Goal: Task Accomplishment & Management: Complete application form

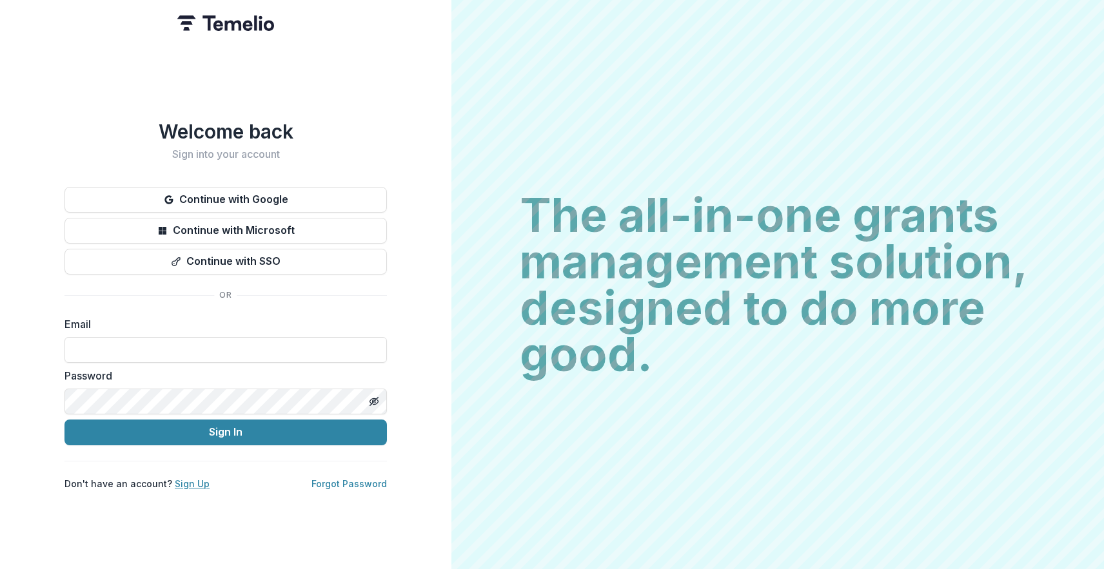
click at [186, 482] on link "Sign Up" at bounding box center [192, 483] width 35 height 11
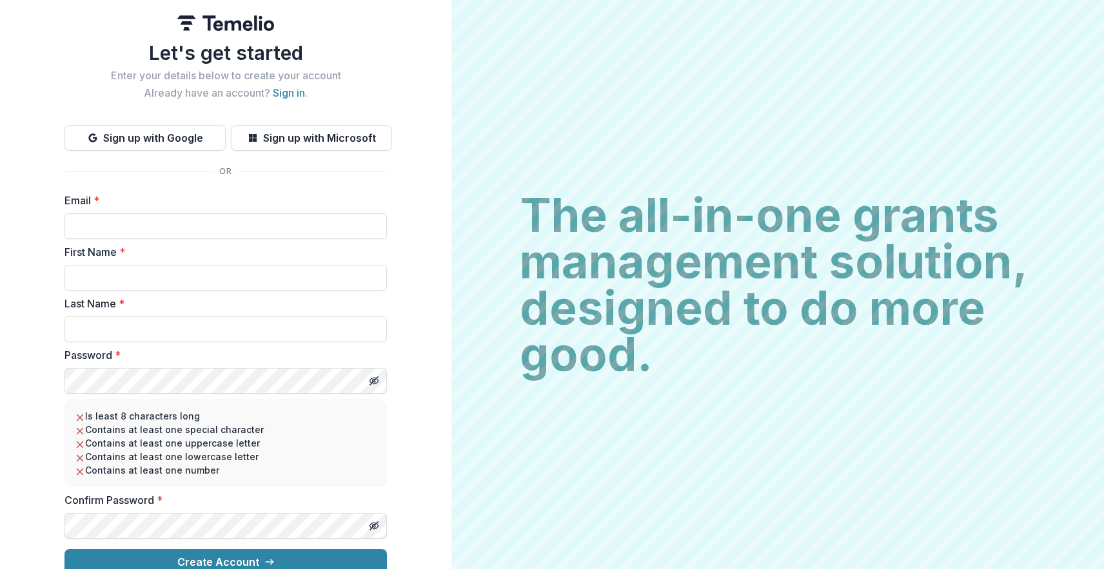
click at [201, 204] on label "Email *" at bounding box center [221, 200] width 315 height 15
click at [201, 213] on input "Email *" at bounding box center [225, 226] width 322 height 26
type input "**********"
click at [188, 275] on input "First Name *" at bounding box center [225, 278] width 322 height 26
type input "****"
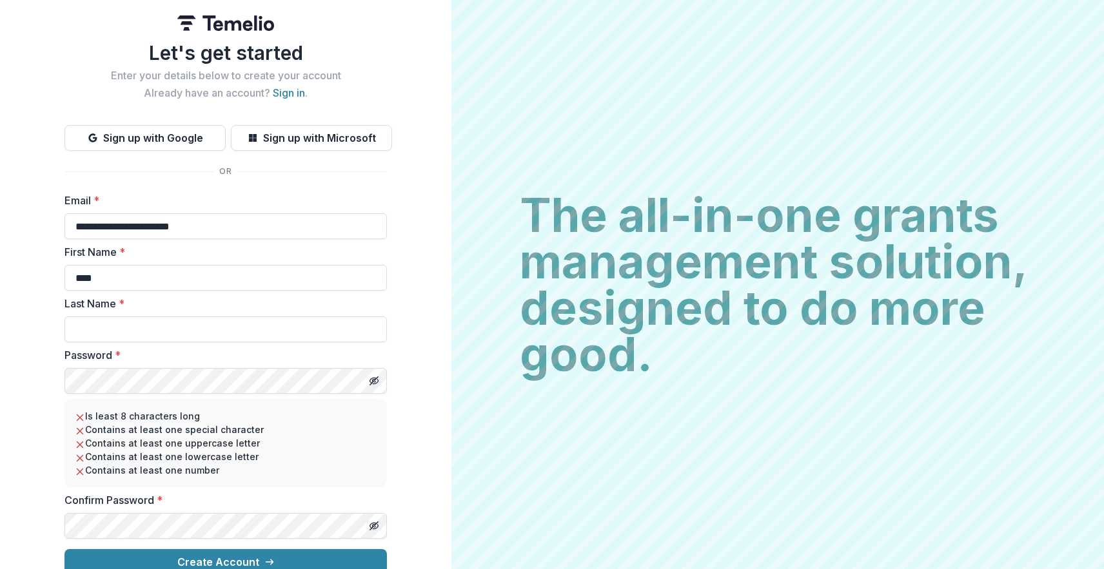
click at [166, 315] on div "Last Name *" at bounding box center [225, 319] width 322 height 46
click at [162, 323] on input "Last Name *" at bounding box center [225, 330] width 322 height 26
type input "***"
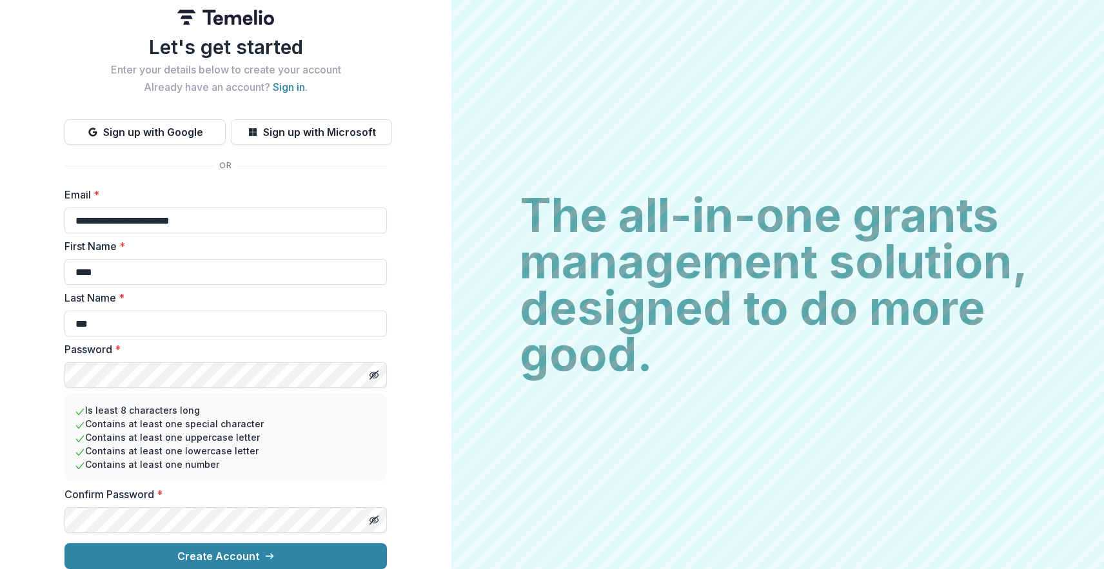
click at [64, 543] on button "Create Account" at bounding box center [225, 556] width 322 height 26
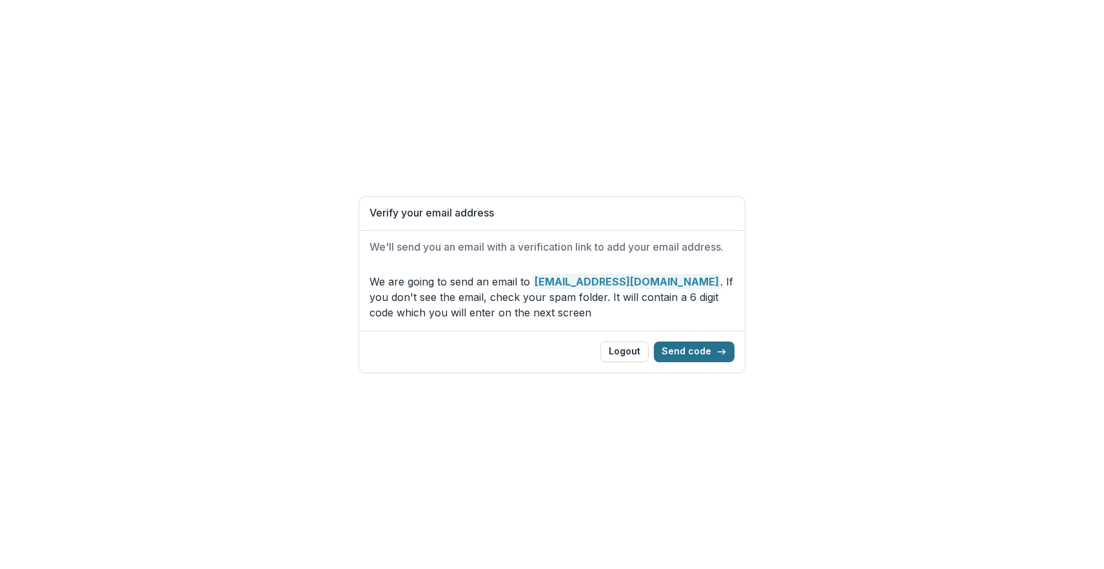
click at [703, 360] on button "Send code" at bounding box center [694, 352] width 81 height 21
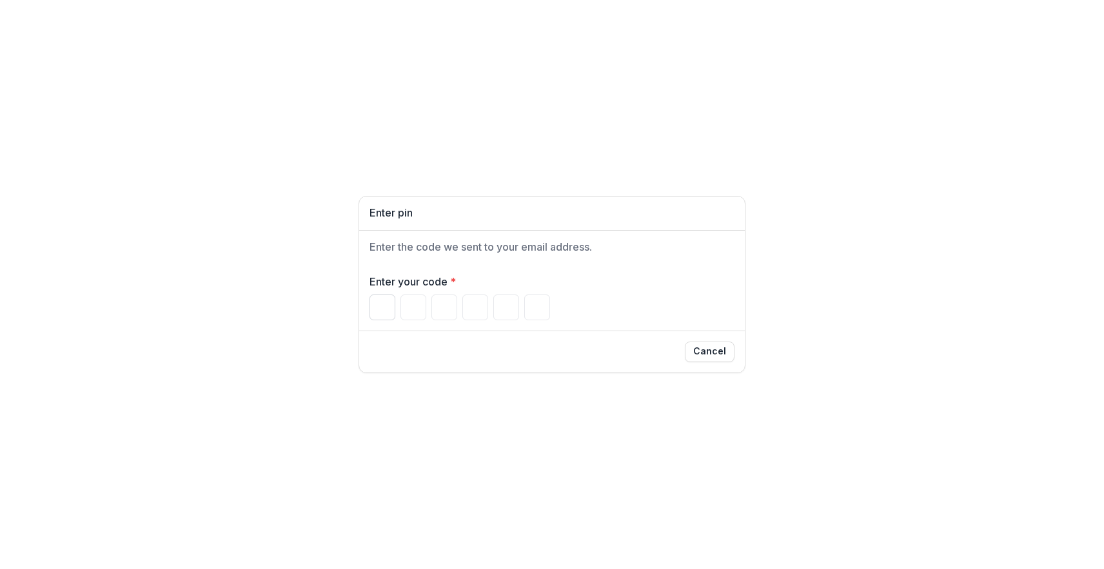
click at [378, 311] on input "Please enter your pin code" at bounding box center [382, 308] width 26 height 26
paste input "******"
type input "*"
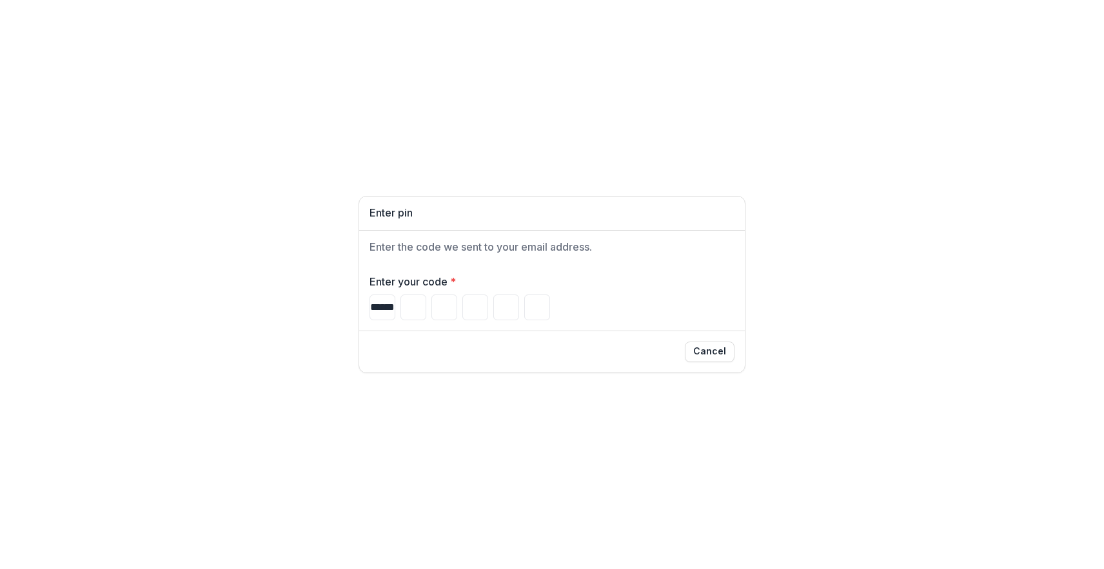
type input "*"
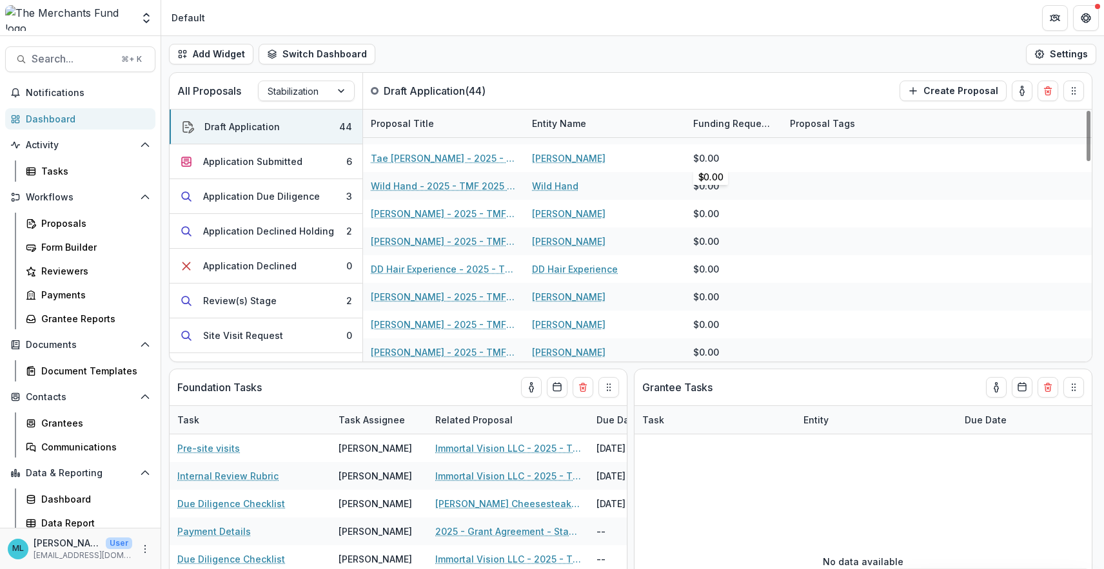
scroll to position [996, 0]
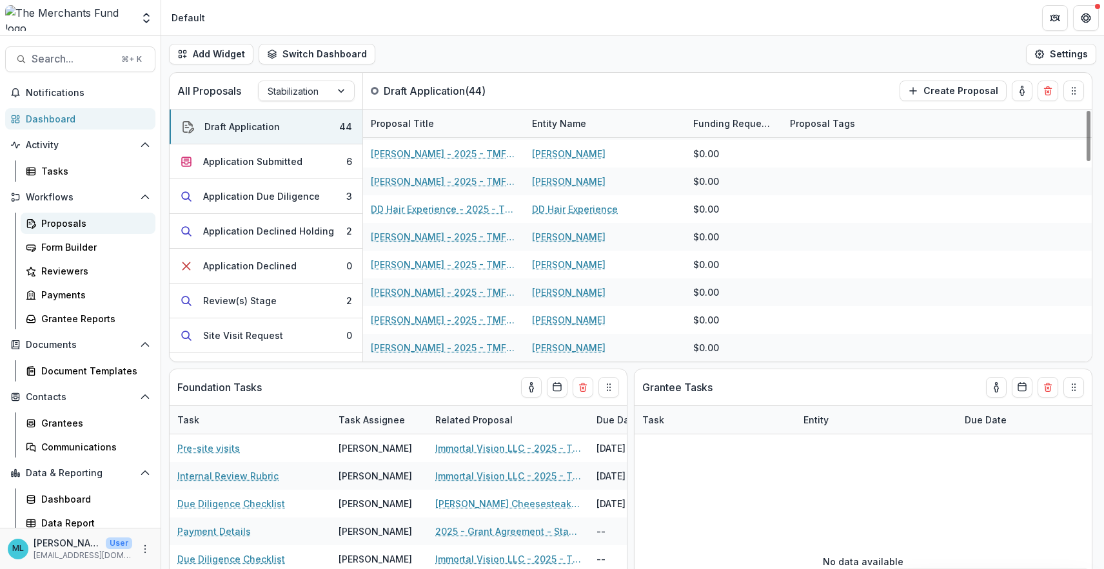
click at [46, 226] on div "Proposals" at bounding box center [93, 224] width 104 height 14
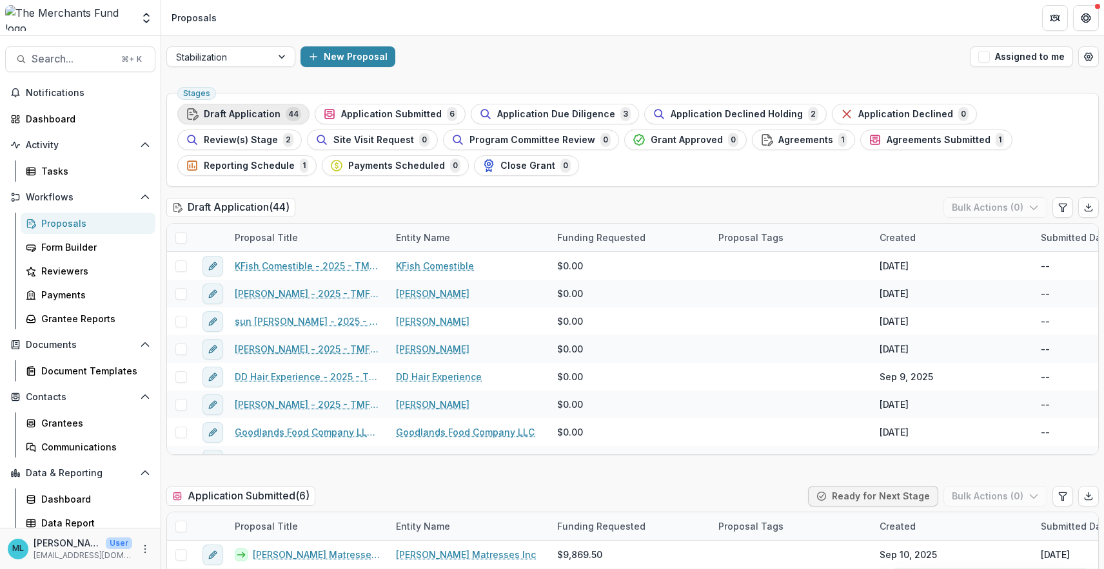
click at [286, 112] on span "44" at bounding box center [293, 114] width 15 height 14
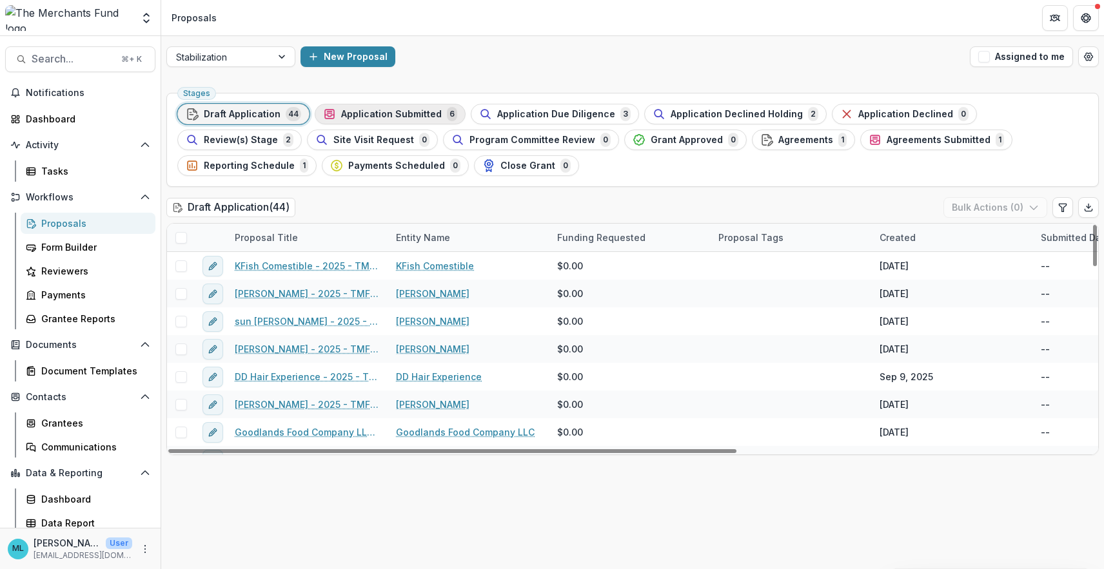
click at [396, 114] on span "Application Submitted" at bounding box center [391, 114] width 101 height 11
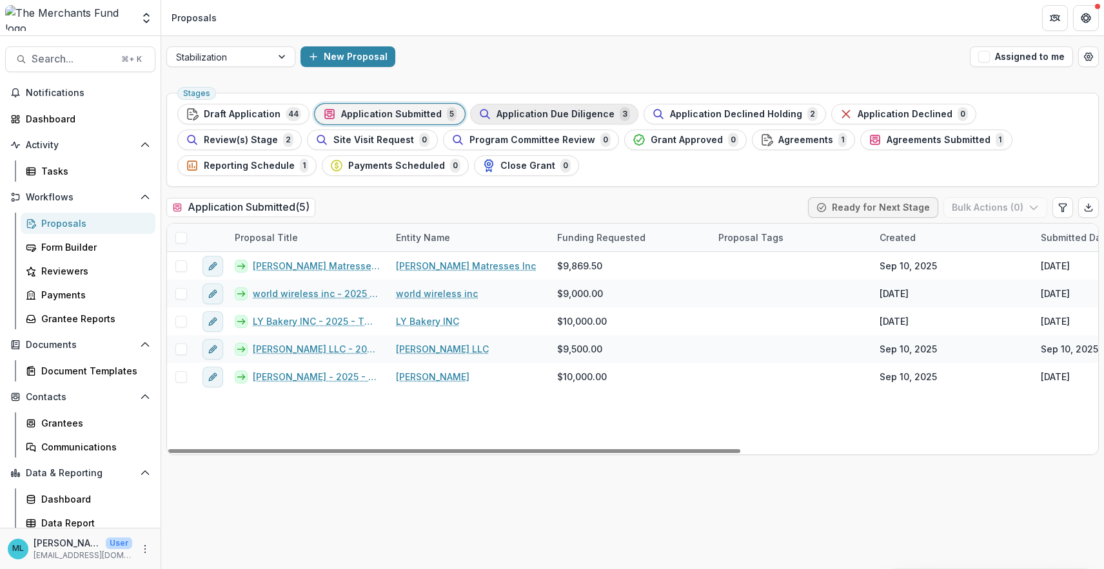
click at [525, 115] on span "Application Due Diligence" at bounding box center [555, 114] width 118 height 11
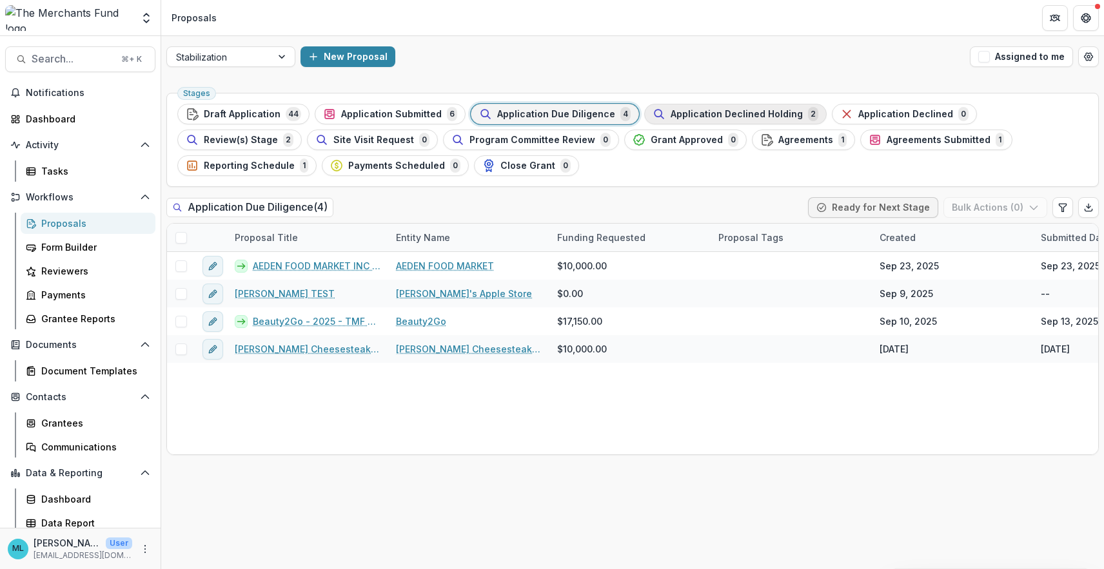
click at [692, 119] on span "Application Declined Holding" at bounding box center [736, 114] width 132 height 11
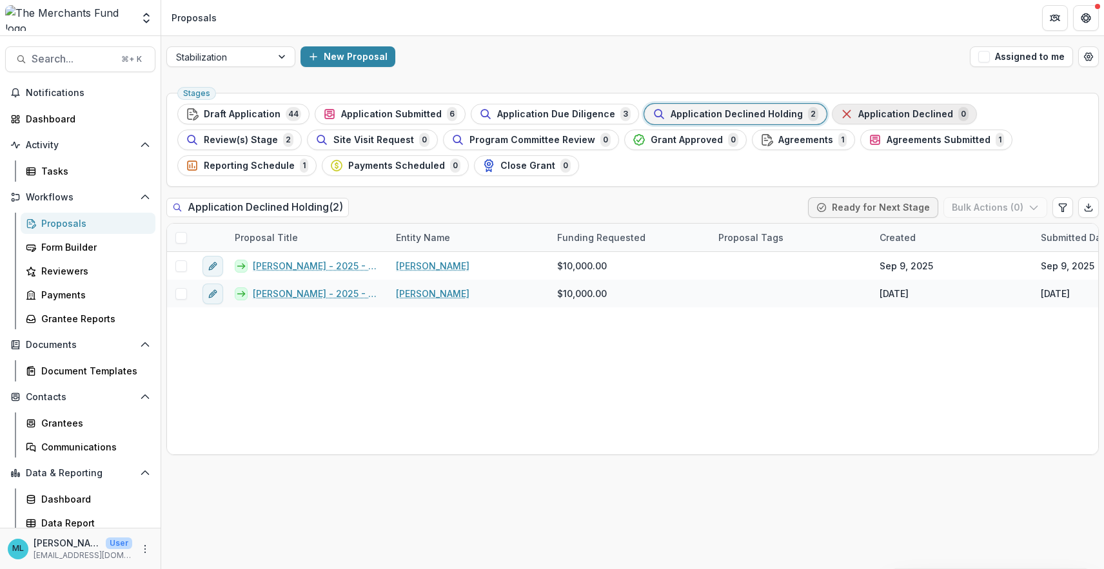
click at [889, 120] on div "Application Declined 0" at bounding box center [904, 114] width 128 height 14
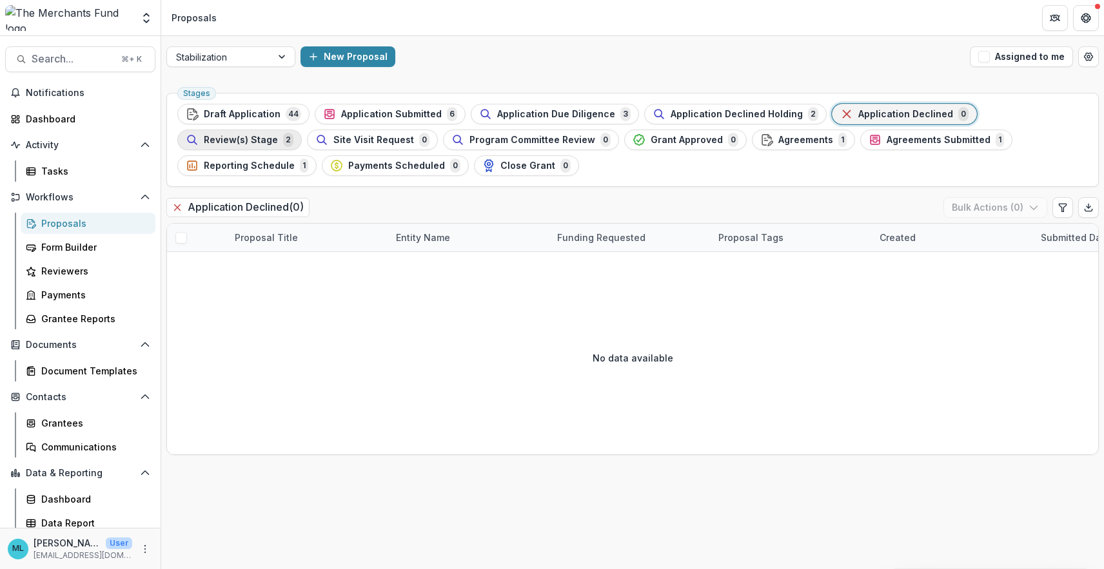
click at [278, 135] on span "Review(s) Stage" at bounding box center [241, 140] width 74 height 11
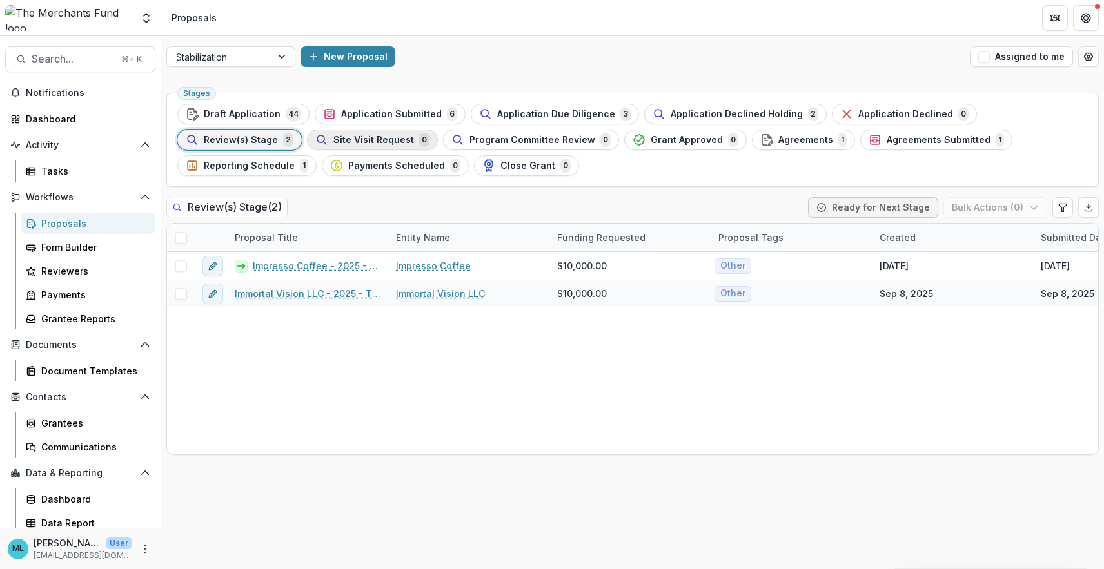
click at [333, 140] on span "Site Visit Request" at bounding box center [373, 140] width 81 height 11
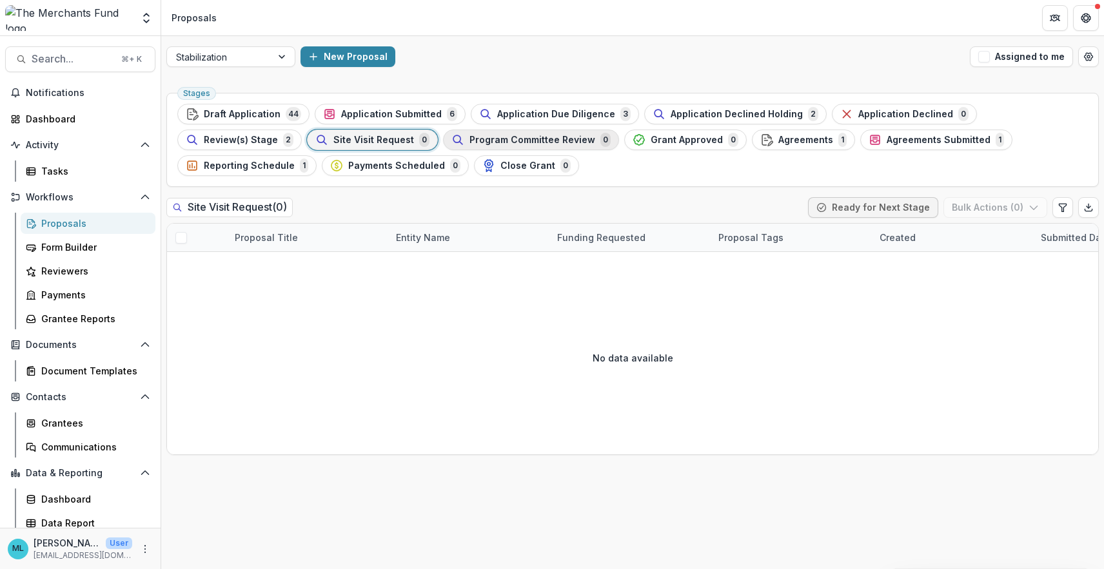
click at [469, 136] on span "Program Committee Review" at bounding box center [532, 140] width 126 height 11
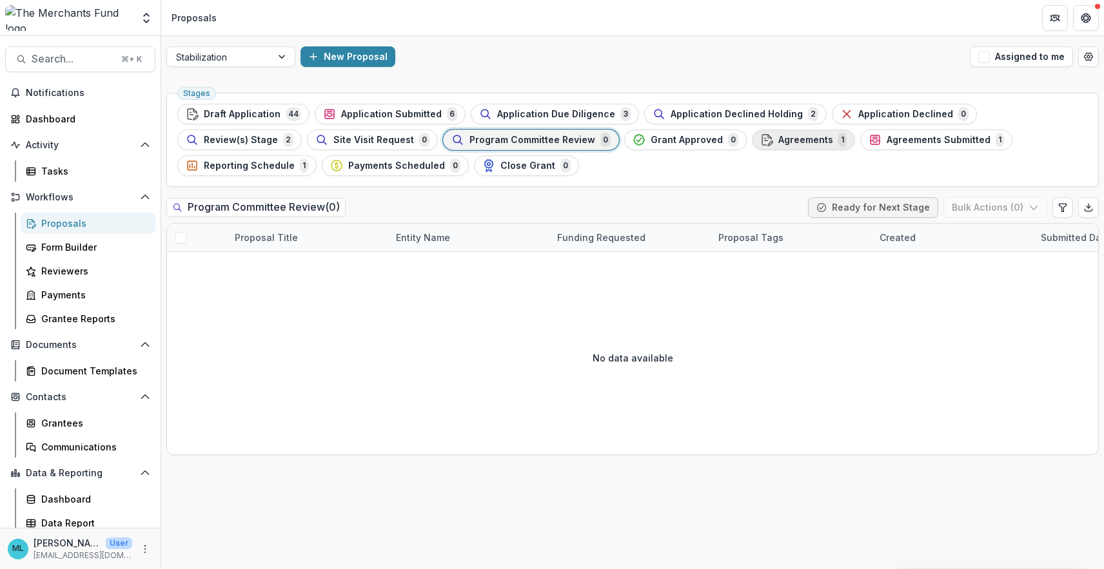
click at [778, 144] on span "Agreements" at bounding box center [805, 140] width 55 height 11
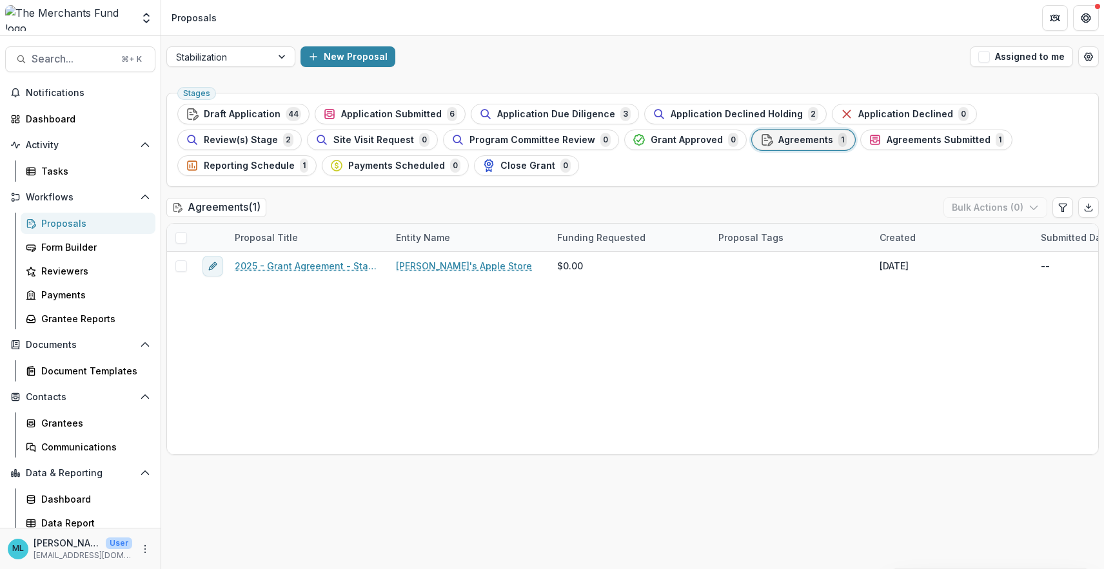
click at [796, 152] on ul "Stages Draft Application 44 Application Submitted 6 Application Due Diligence 3…" at bounding box center [632, 140] width 910 height 72
click at [886, 143] on span "Agreements Submitted" at bounding box center [938, 140] width 104 height 11
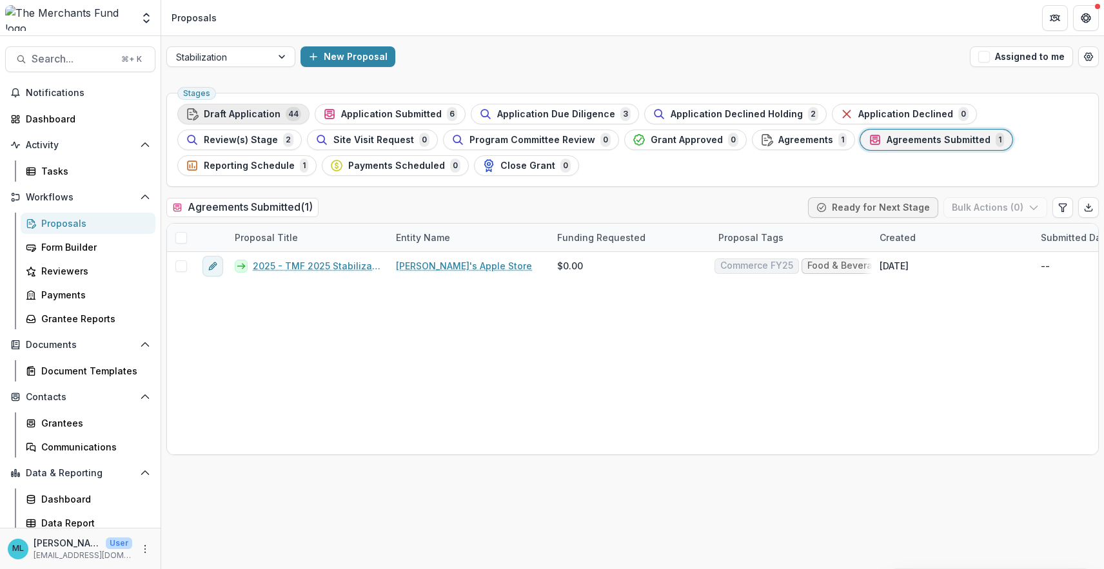
click at [253, 120] on div "Draft Application 44" at bounding box center [243, 114] width 115 height 14
